Goal: Complete application form: Complete application form

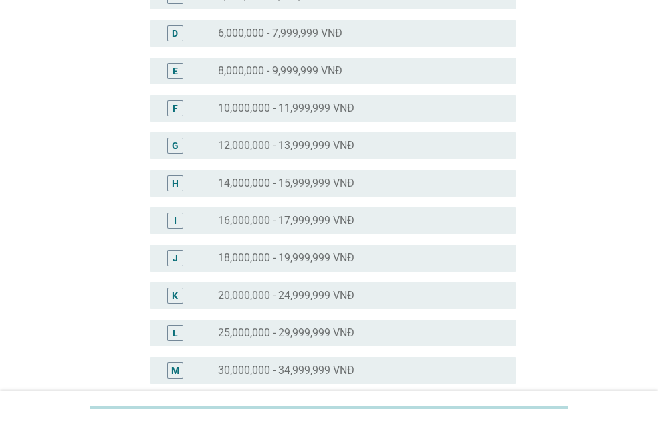
scroll to position [268, 0]
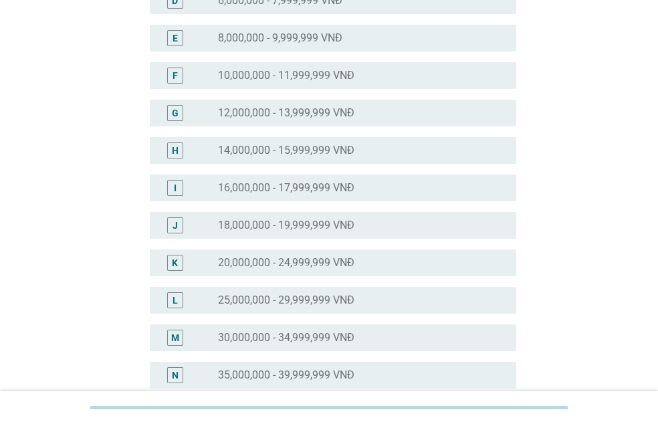
click at [312, 301] on label "25,000,000 - 29,999,999 VNĐ" at bounding box center [286, 300] width 136 height 13
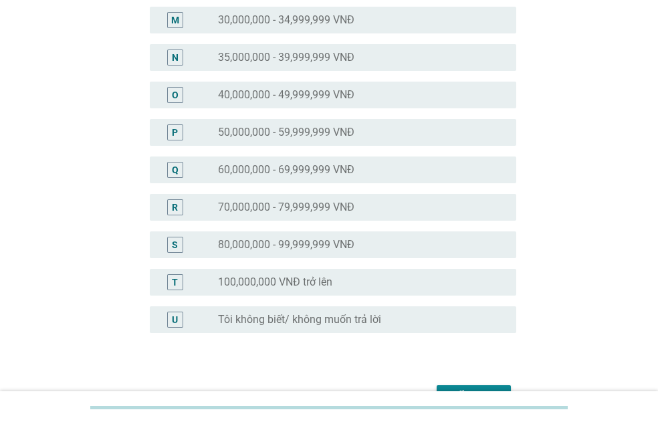
scroll to position [666, 0]
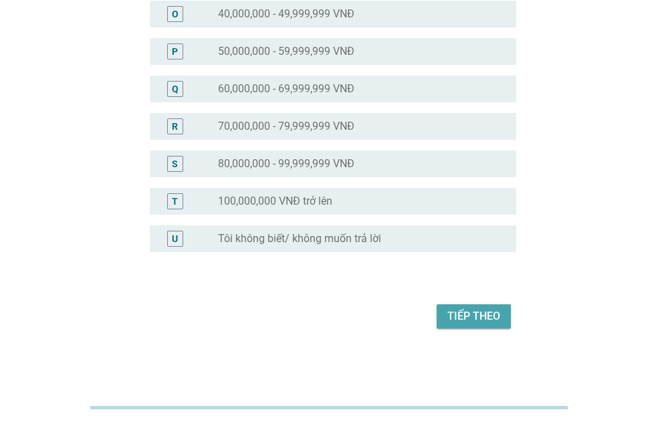
click at [470, 307] on button "Tiếp theo" at bounding box center [474, 316] width 74 height 24
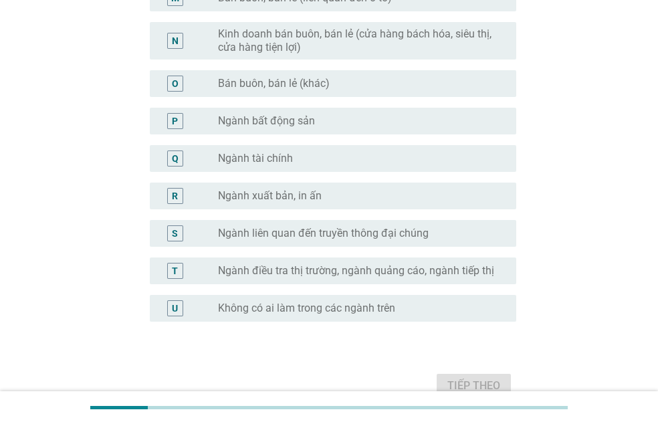
scroll to position [744, 0]
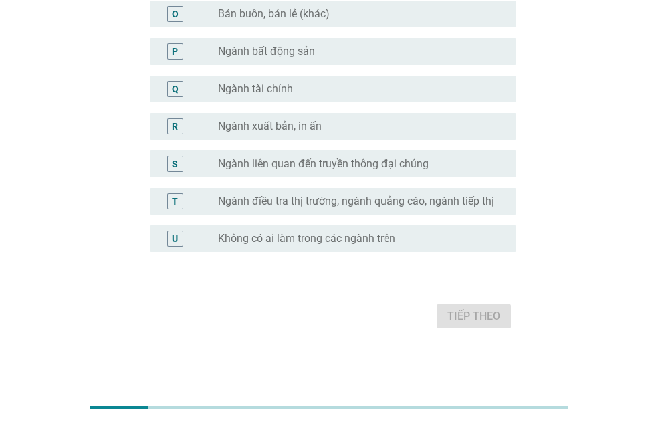
click at [323, 242] on label "Không có ai làm trong các ngành trên" at bounding box center [306, 238] width 177 height 13
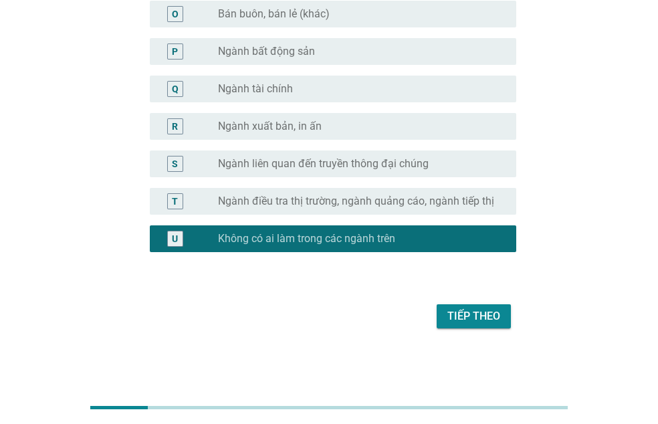
click at [474, 316] on div "Tiếp theo" at bounding box center [473, 316] width 53 height 16
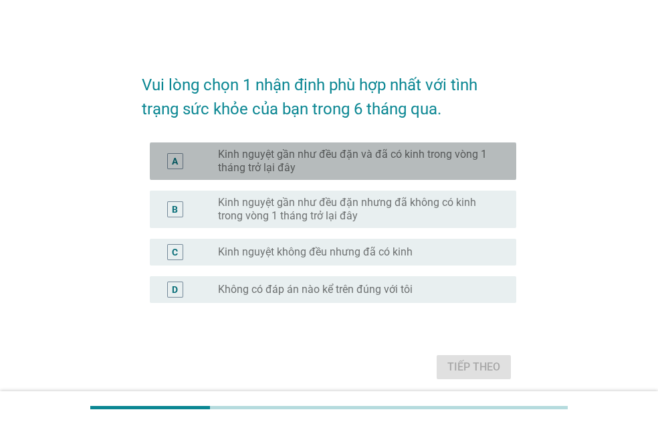
click at [330, 166] on label "Kinh nguyệt gần như đều đặn và đã có kinh trong vòng 1 tháng trở lại đây" at bounding box center [356, 161] width 277 height 27
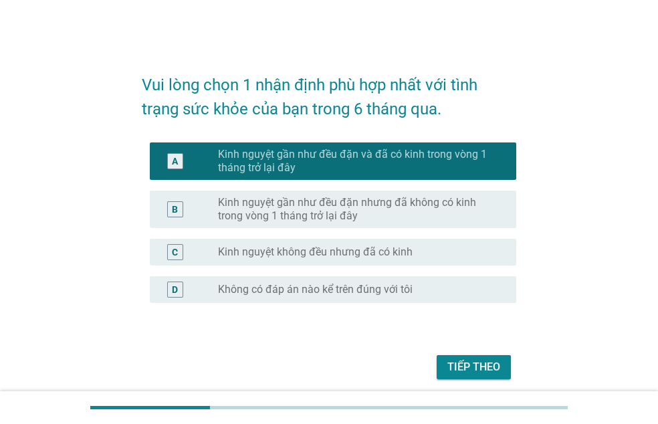
click at [482, 361] on div "Tiếp theo" at bounding box center [473, 367] width 53 height 16
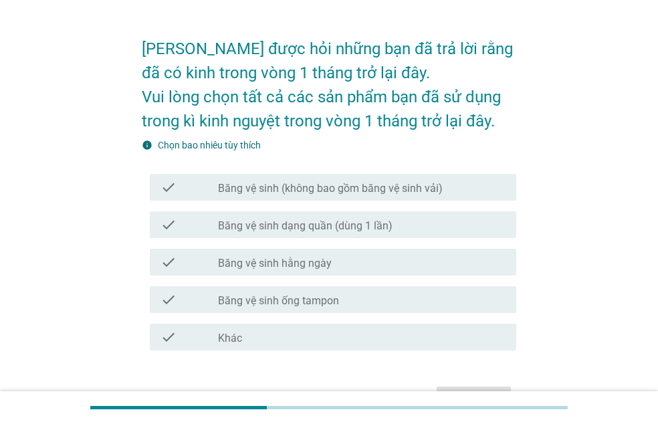
scroll to position [67, 0]
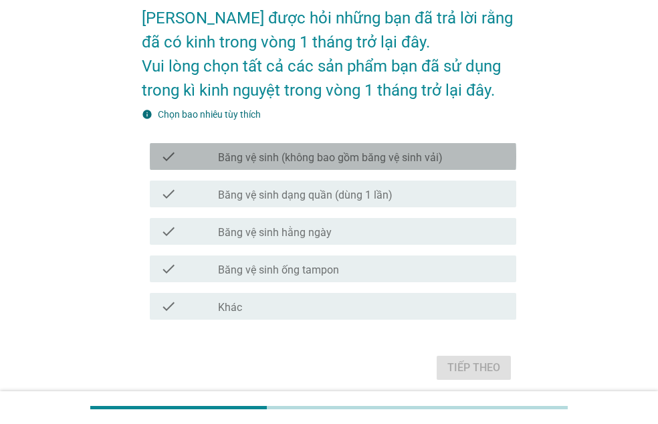
click at [336, 152] on label "Băng vệ sinh (không bao gồm băng vệ sinh vải)" at bounding box center [330, 157] width 225 height 13
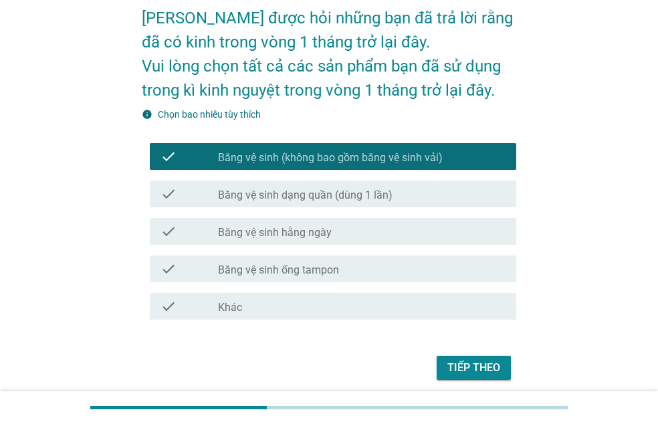
click at [347, 187] on div "check_box_outline_blank Băng vệ sinh dạng quần (dùng 1 lần)" at bounding box center [362, 194] width 288 height 16
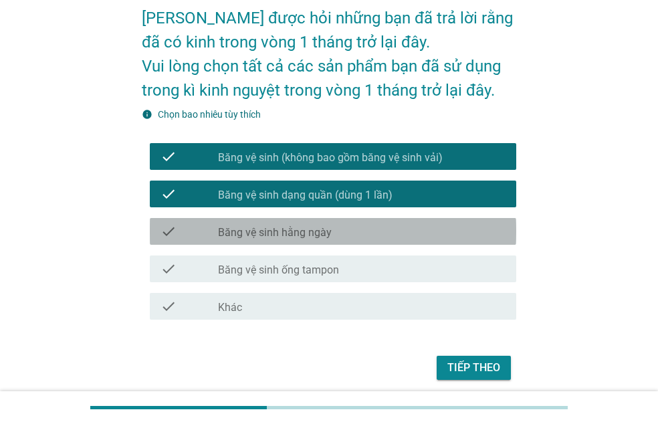
click at [352, 241] on div "check check_box_outline_blank Băng vệ sinh hằng ngày" at bounding box center [333, 231] width 367 height 27
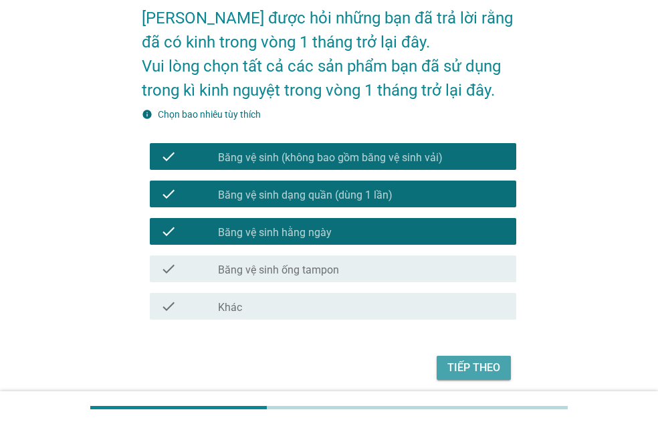
click at [494, 358] on button "Tiếp theo" at bounding box center [474, 368] width 74 height 24
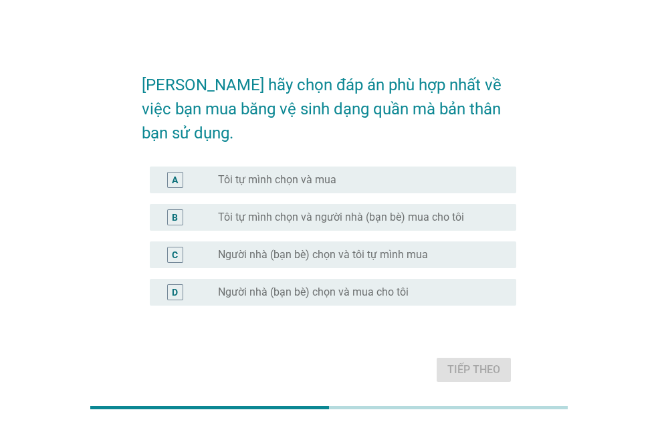
click at [302, 173] on label "Tôi tự mình chọn và mua" at bounding box center [277, 179] width 118 height 13
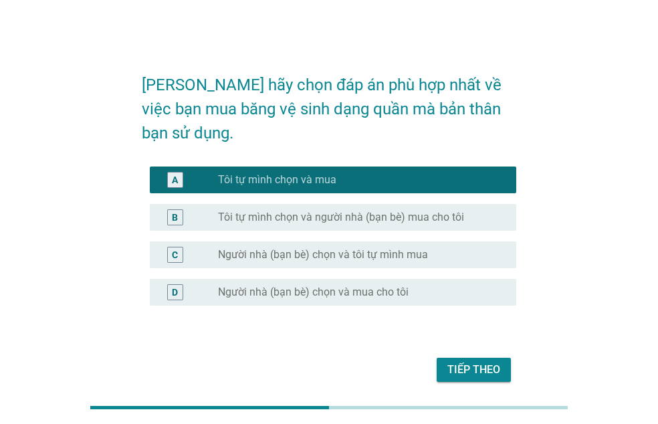
click at [468, 362] on div "Tiếp theo" at bounding box center [473, 370] width 53 height 16
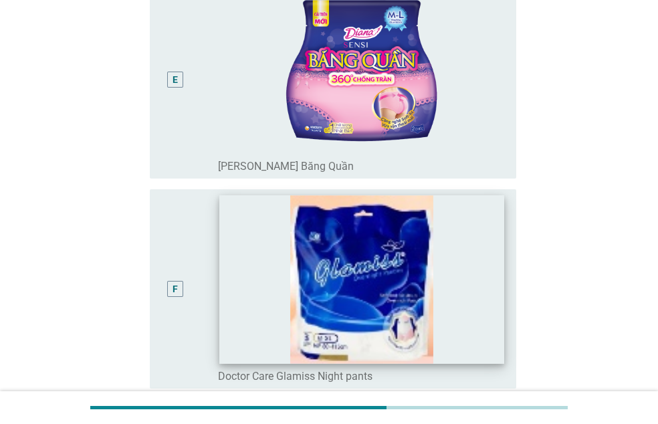
scroll to position [884, 0]
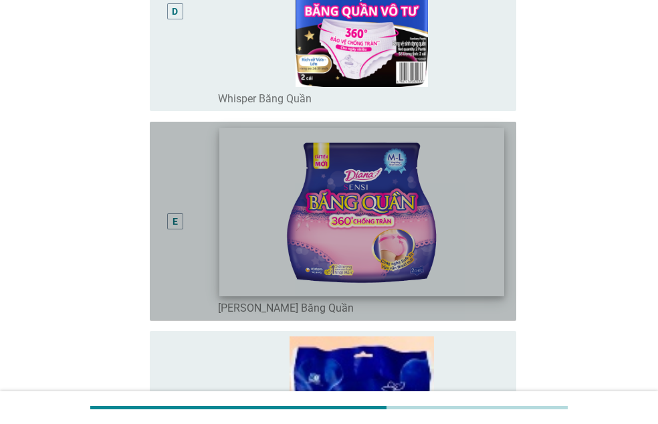
click at [409, 239] on img at bounding box center [361, 212] width 285 height 168
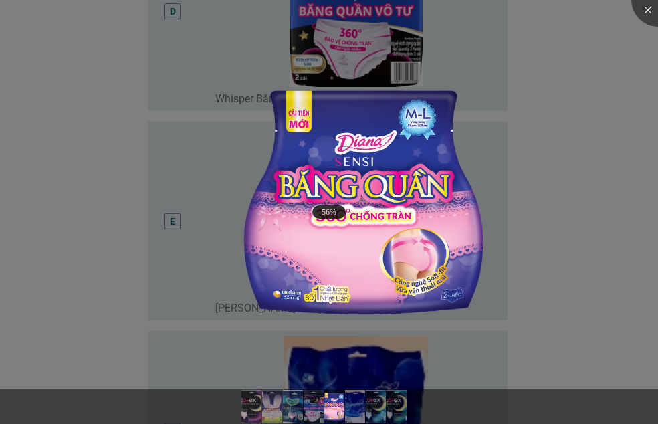
click at [531, 188] on div at bounding box center [329, 212] width 658 height 424
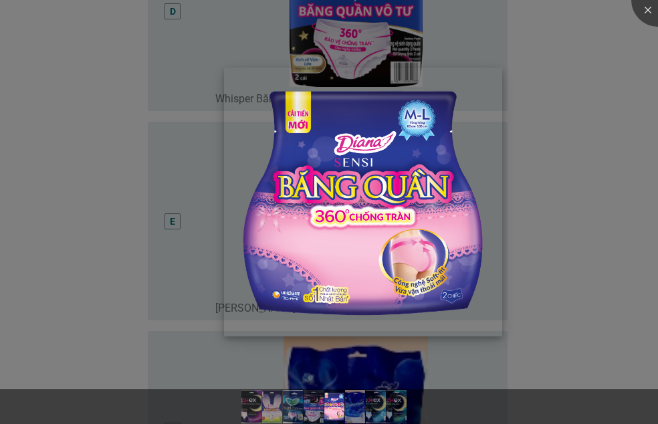
click at [228, 203] on img at bounding box center [363, 202] width 278 height 269
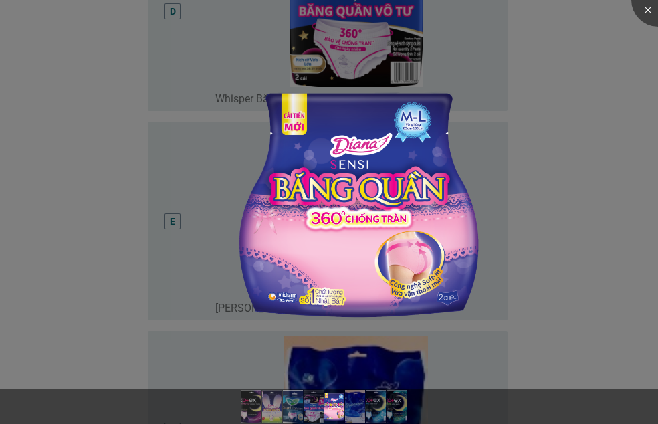
click at [586, 183] on div at bounding box center [329, 212] width 658 height 424
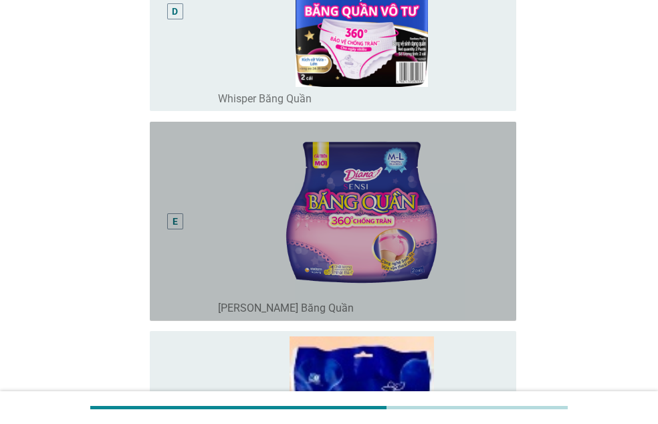
click at [194, 233] on div "E" at bounding box center [190, 221] width 58 height 189
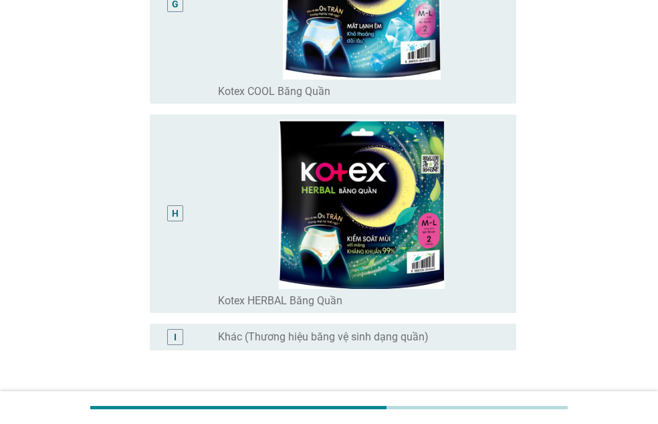
scroll to position [1619, 0]
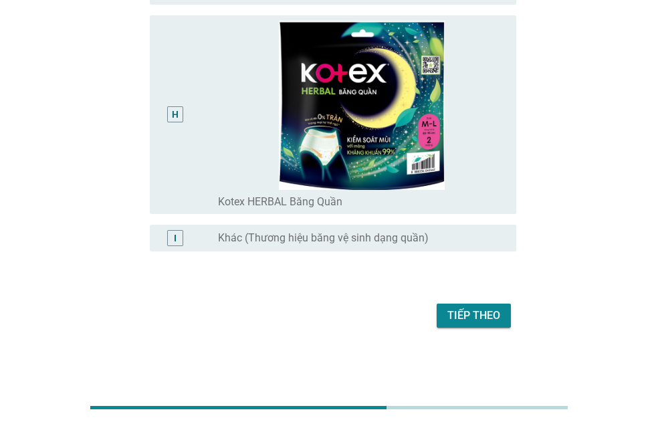
click at [500, 321] on button "Tiếp theo" at bounding box center [474, 316] width 74 height 24
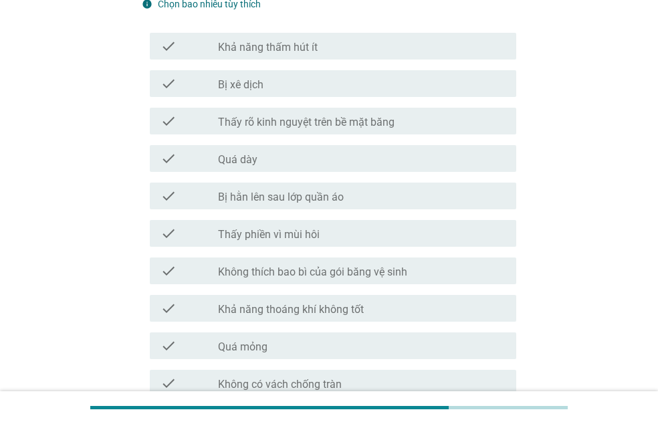
scroll to position [201, 0]
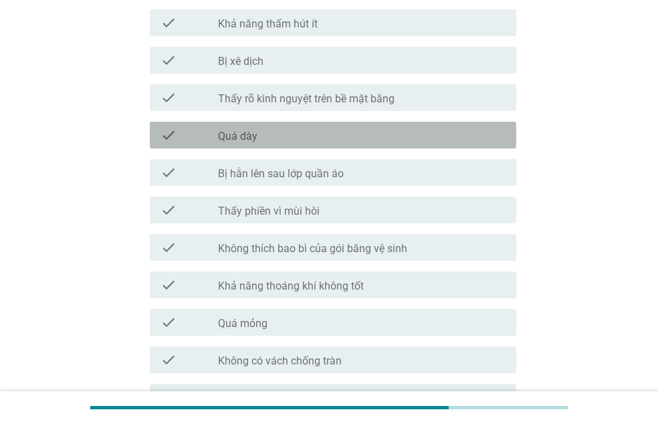
drag, startPoint x: 462, startPoint y: 123, endPoint x: 480, endPoint y: 136, distance: 22.5
click at [463, 123] on div "check check_box_outline_blank Quá dày" at bounding box center [333, 135] width 367 height 27
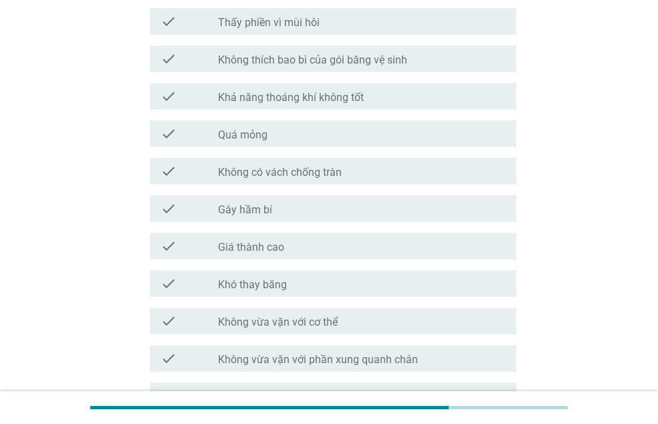
scroll to position [268, 0]
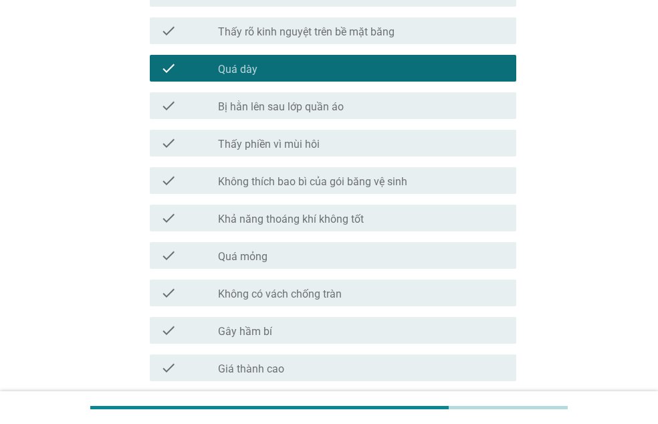
click at [470, 98] on div "check_box_outline_blank Bị hằn lên sau lớp quần áo" at bounding box center [362, 106] width 288 height 16
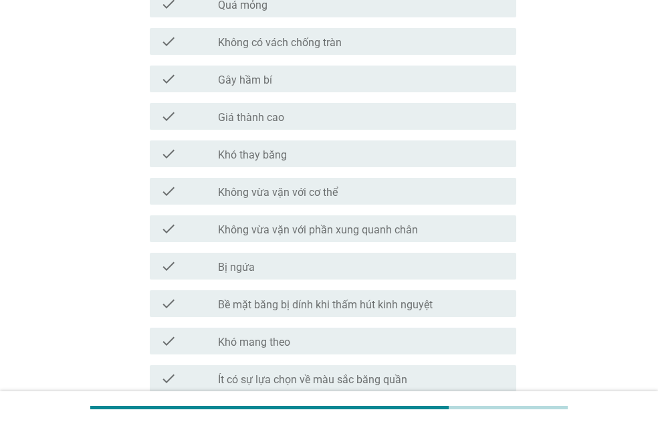
scroll to position [535, 0]
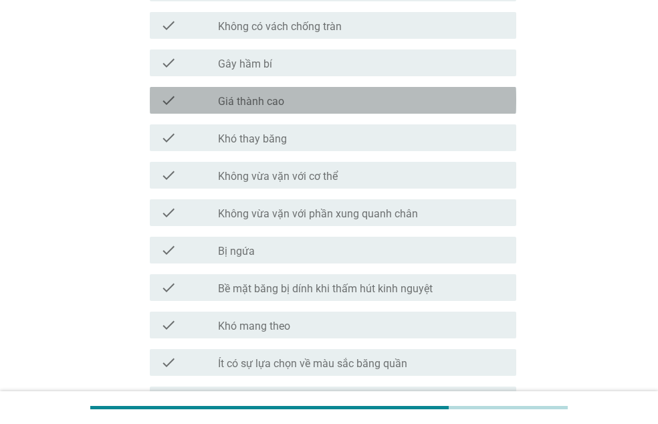
click at [326, 102] on div "check_box_outline_blank Giá thành cao" at bounding box center [362, 100] width 288 height 16
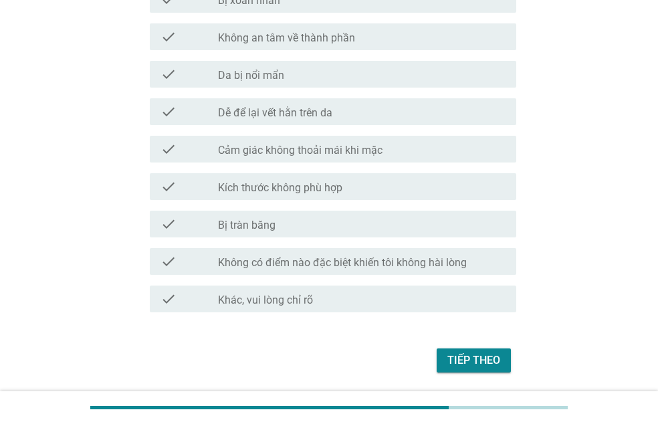
scroll to position [1092, 0]
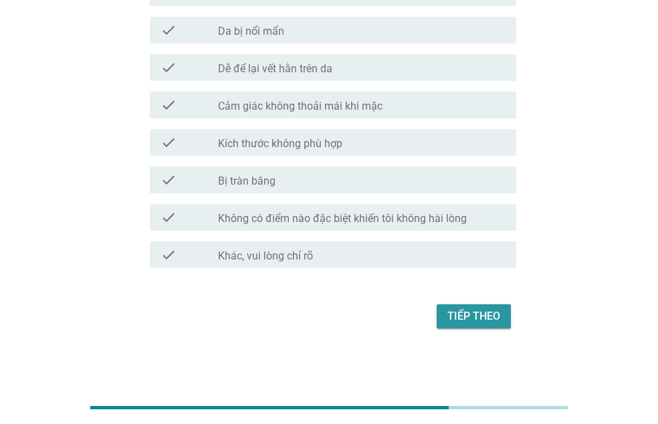
click at [458, 317] on div "Tiếp theo" at bounding box center [473, 316] width 53 height 16
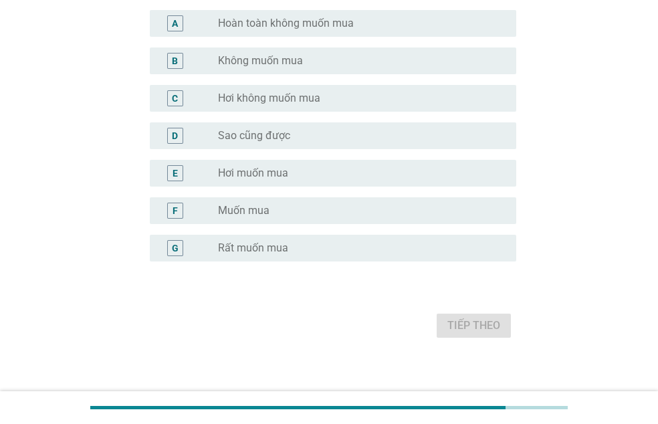
scroll to position [274, 0]
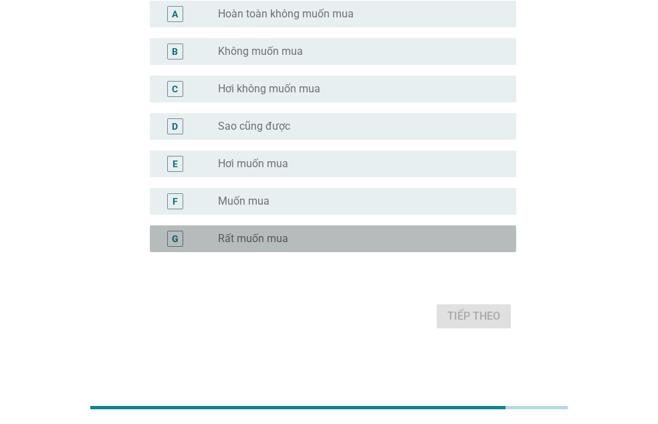
click at [344, 246] on div "radio_button_unchecked Rất muốn mua" at bounding box center [362, 239] width 288 height 16
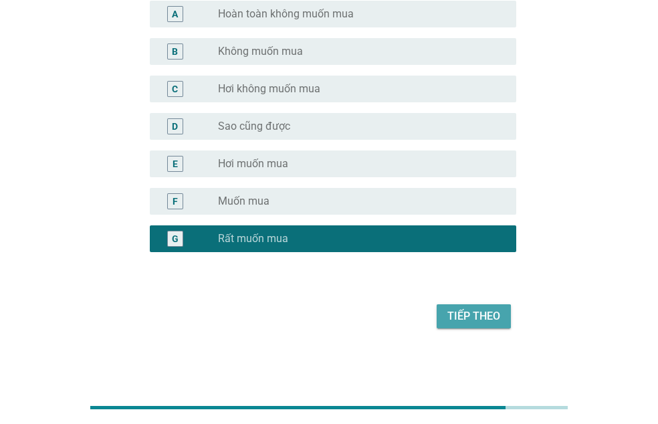
click at [482, 314] on div "Tiếp theo" at bounding box center [473, 316] width 53 height 16
